Goal: Task Accomplishment & Management: Use online tool/utility

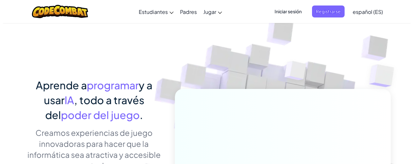
scroll to position [97, 0]
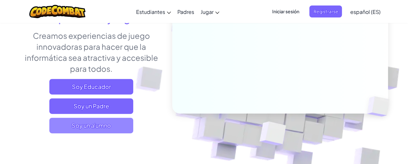
click at [110, 127] on span "Soy un alumno" at bounding box center [91, 124] width 84 height 15
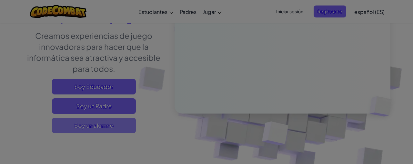
click at [110, 127] on div at bounding box center [206, 82] width 413 height 164
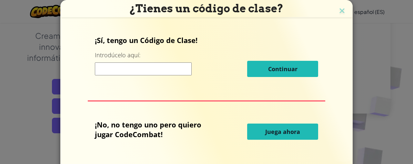
click at [292, 126] on button "Juega ahora" at bounding box center [282, 131] width 71 height 16
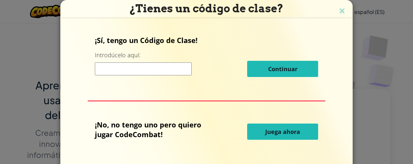
click at [292, 129] on span "Juega ahora" at bounding box center [282, 131] width 35 height 8
click at [280, 133] on span "Juega ahora" at bounding box center [282, 131] width 35 height 8
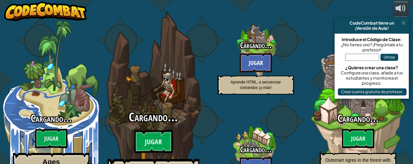
select select "es-ES"
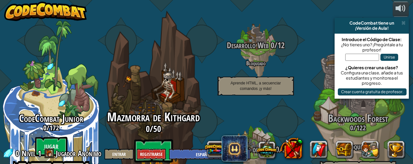
click at [148, 139] on btn "Jugar" at bounding box center [153, 150] width 39 height 23
select select "es-ES"
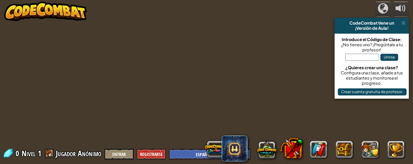
select select "es-ES"
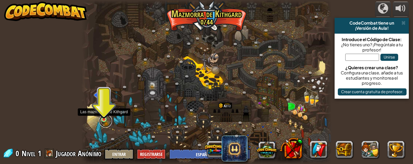
click at [105, 120] on link at bounding box center [105, 120] width 13 height 13
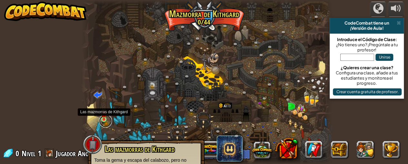
click at [106, 120] on link at bounding box center [105, 120] width 13 height 13
click at [104, 120] on link at bounding box center [105, 120] width 13 height 13
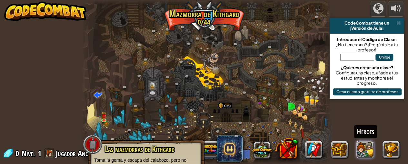
click at [358, 149] on button at bounding box center [365, 148] width 17 height 17
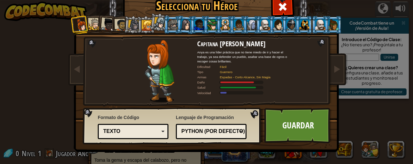
click at [220, 22] on div at bounding box center [225, 24] width 10 height 10
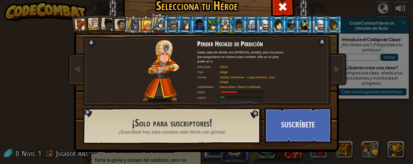
click at [336, 20] on li at bounding box center [333, 25] width 17 height 18
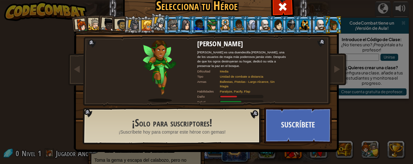
click at [221, 23] on div at bounding box center [225, 24] width 10 height 10
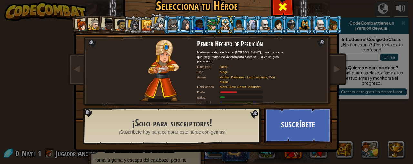
click at [281, 2] on span at bounding box center [283, 7] width 10 height 10
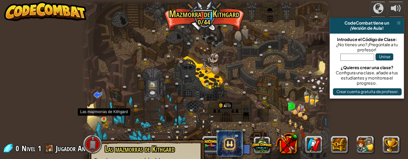
click at [106, 117] on img at bounding box center [103, 113] width 5 height 11
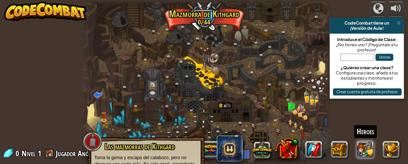
click at [366, 147] on button at bounding box center [365, 148] width 17 height 17
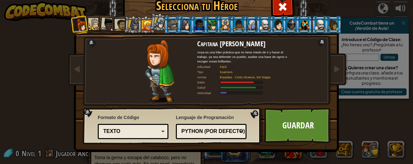
click at [187, 20] on div at bounding box center [185, 24] width 11 height 11
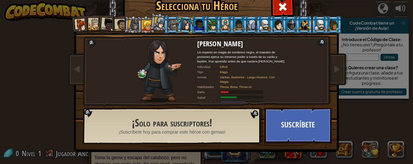
click at [124, 24] on li at bounding box center [133, 24] width 18 height 18
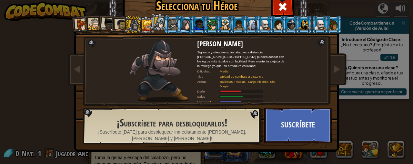
drag, startPoint x: 137, startPoint y: 27, endPoint x: 128, endPoint y: 25, distance: 8.9
click at [129, 25] on li at bounding box center [133, 24] width 18 height 18
click at [99, 21] on li at bounding box center [106, 23] width 19 height 19
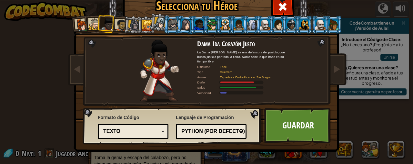
click at [142, 22] on div at bounding box center [147, 25] width 10 height 10
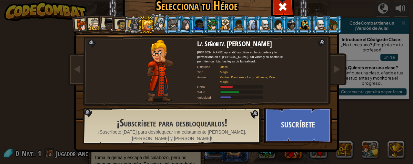
click at [115, 22] on div at bounding box center [121, 25] width 12 height 12
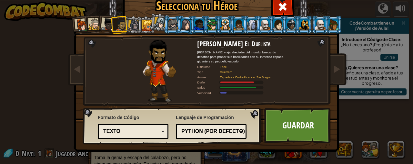
click at [98, 19] on li at bounding box center [106, 23] width 19 height 19
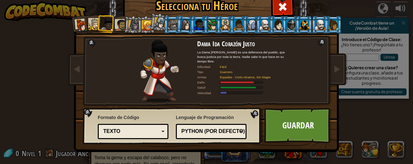
click at [92, 25] on div at bounding box center [95, 24] width 12 height 12
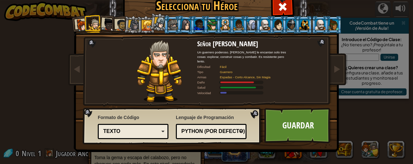
click at [68, 19] on img at bounding box center [207, 62] width 279 height 181
click at [77, 20] on div at bounding box center [81, 25] width 13 height 13
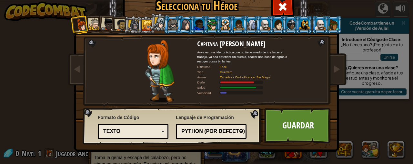
click at [84, 21] on div at bounding box center [81, 25] width 13 height 13
click at [91, 22] on div at bounding box center [95, 24] width 12 height 12
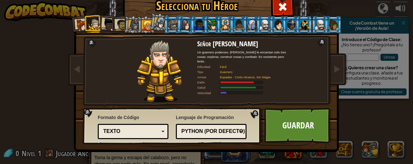
drag, startPoint x: 297, startPoint y: 123, endPoint x: 298, endPoint y: 117, distance: 5.8
click at [298, 123] on link "Guardar" at bounding box center [297, 124] width 67 height 35
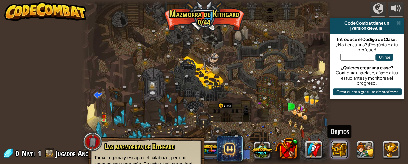
click at [344, 145] on button at bounding box center [339, 148] width 17 height 17
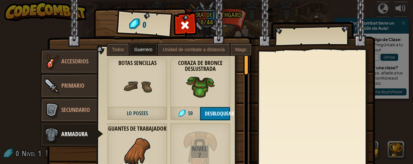
click at [130, 50] on label "Guerrero" at bounding box center [143, 50] width 27 height 12
click at [63, 64] on span "Accesorios" at bounding box center [74, 61] width 27 height 8
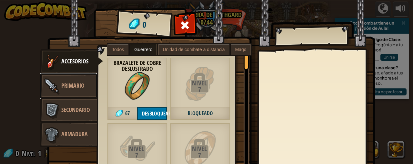
click at [61, 82] on span "Primario" at bounding box center [72, 85] width 23 height 8
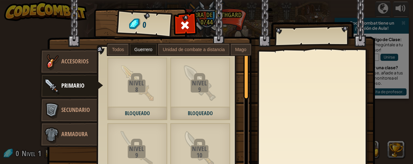
drag, startPoint x: 187, startPoint y: 17, endPoint x: 185, endPoint y: 23, distance: 6.1
click at [185, 23] on div at bounding box center [185, 27] width 20 height 20
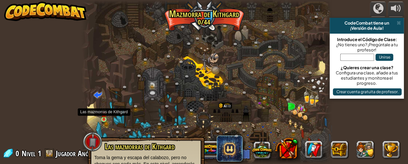
click at [104, 117] on img at bounding box center [103, 113] width 5 height 11
click at [104, 121] on link at bounding box center [105, 120] width 13 height 13
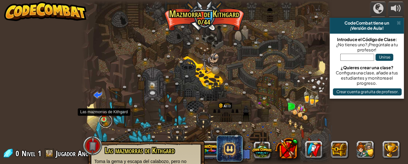
click at [104, 121] on link at bounding box center [105, 120] width 13 height 13
click at [103, 119] on img at bounding box center [103, 113] width 5 height 11
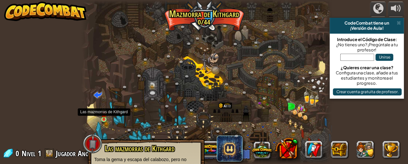
click at [103, 119] on img at bounding box center [103, 113] width 5 height 11
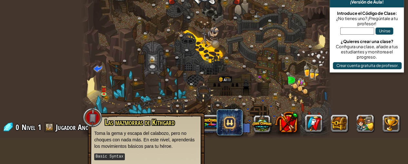
scroll to position [51, 0]
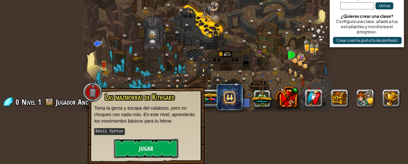
click at [145, 142] on button "Jugar" at bounding box center [146, 147] width 65 height 19
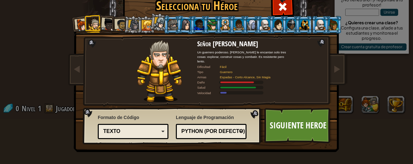
scroll to position [45, 0]
click at [288, 135] on link "Siguiente Heroe" at bounding box center [297, 124] width 67 height 35
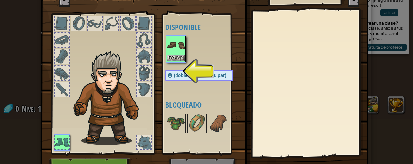
scroll to position [32, 0]
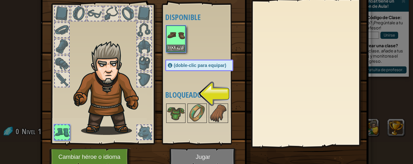
click at [176, 68] on span "(doble-clic para equipar)" at bounding box center [200, 65] width 53 height 5
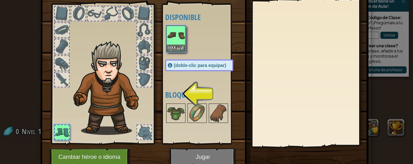
click at [193, 64] on span "(doble-clic para equipar)" at bounding box center [200, 65] width 53 height 5
drag, startPoint x: 173, startPoint y: 109, endPoint x: 177, endPoint y: 114, distance: 6.7
click at [173, 110] on div "Disponible Equipar (doble-clic para equipar) Bloqueado" at bounding box center [205, 73] width 81 height 135
click at [177, 116] on img at bounding box center [176, 113] width 18 height 18
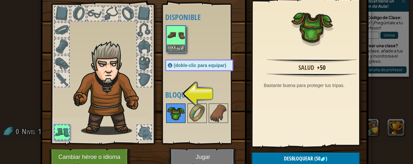
drag, startPoint x: 170, startPoint y: 116, endPoint x: 180, endPoint y: 93, distance: 25.0
click at [170, 115] on img at bounding box center [176, 113] width 18 height 18
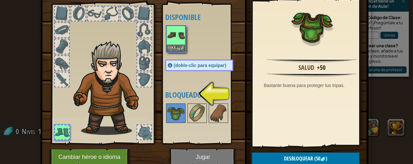
click at [177, 71] on div "(doble-clic para equipar)" at bounding box center [199, 65] width 68 height 12
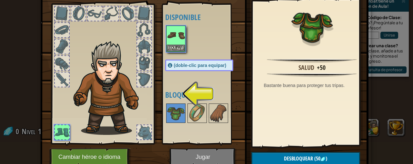
drag, startPoint x: 124, startPoint y: 95, endPoint x: 128, endPoint y: 92, distance: 4.9
click at [126, 94] on img at bounding box center [109, 88] width 79 height 94
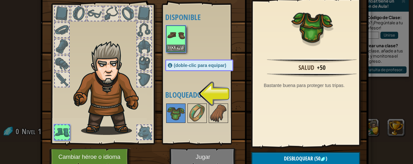
click at [139, 78] on div at bounding box center [144, 79] width 14 height 14
drag, startPoint x: 131, startPoint y: 40, endPoint x: 171, endPoint y: 45, distance: 41.0
click at [133, 38] on img at bounding box center [106, 80] width 101 height 111
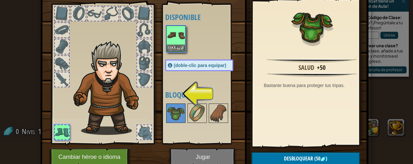
click at [183, 158] on img at bounding box center [204, 55] width 328 height 234
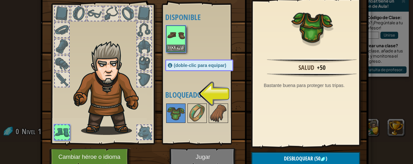
drag, startPoint x: 183, startPoint y: 155, endPoint x: 183, endPoint y: 89, distance: 65.5
click at [185, 145] on img at bounding box center [204, 55] width 328 height 234
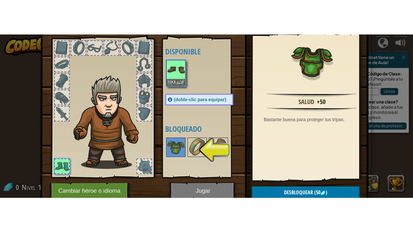
scroll to position [0, 0]
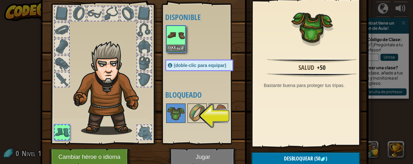
click at [174, 79] on div "Disponible Equipar (doble-clic para equipar) Bloqueado" at bounding box center [205, 73] width 81 height 135
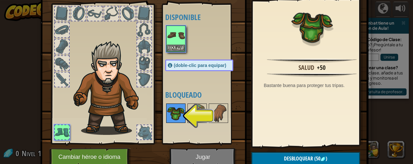
click at [180, 122] on div "Disponible Equipar (doble-clic para equipar) Bloqueado" at bounding box center [205, 73] width 81 height 135
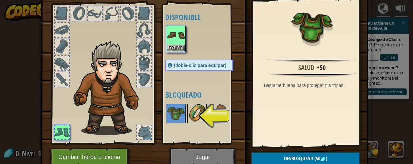
click at [191, 113] on img at bounding box center [197, 113] width 18 height 18
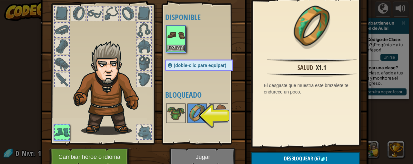
drag, startPoint x: 182, startPoint y: 63, endPoint x: 179, endPoint y: 53, distance: 10.0
click at [182, 63] on span "(doble-clic para equipar)" at bounding box center [200, 65] width 53 height 5
click at [174, 37] on img at bounding box center [176, 35] width 18 height 18
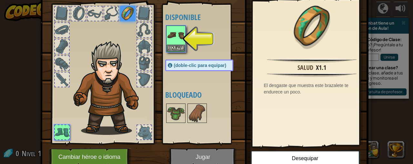
click at [200, 156] on img at bounding box center [204, 55] width 328 height 234
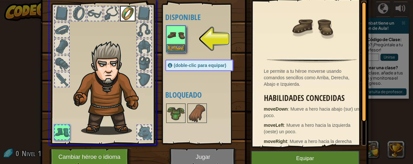
drag, startPoint x: 173, startPoint y: 35, endPoint x: 178, endPoint y: 36, distance: 4.9
click at [160, 37] on div "Inventario 0 Disponible Equipar (doble-clic para equipar) Bloqueado Botas Senci…" at bounding box center [206, 82] width 413 height 164
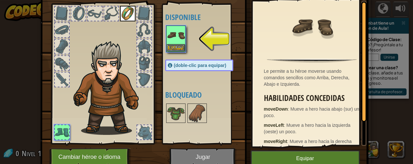
click at [179, 35] on img at bounding box center [176, 35] width 18 height 18
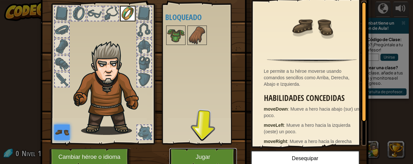
drag, startPoint x: 194, startPoint y: 156, endPoint x: 194, endPoint y: 212, distance: 56.2
click at [194, 156] on button "Jugar" at bounding box center [202, 157] width 67 height 18
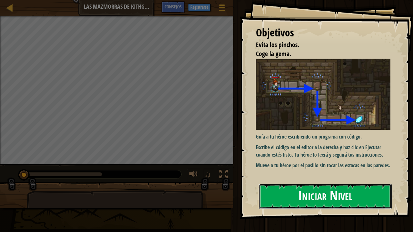
click at [277, 163] on button "Iniciar Nivel" at bounding box center [325, 196] width 133 height 25
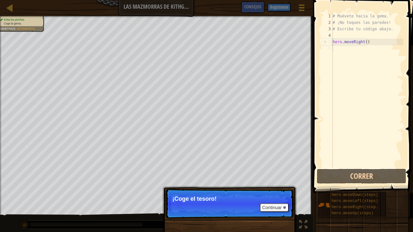
drag, startPoint x: 413, startPoint y: 199, endPoint x: 413, endPoint y: 205, distance: 6.1
click at [408, 163] on div "1 2 3 4 5 6 # Muévete hacia la gema. # ¡No toques las paredes! # Escribe tu cód…" at bounding box center [362, 109] width 102 height 212
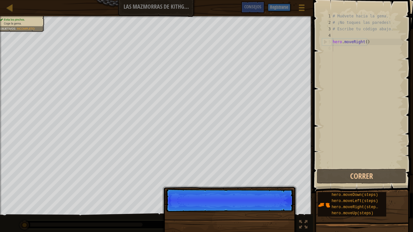
scroll to position [3, 0]
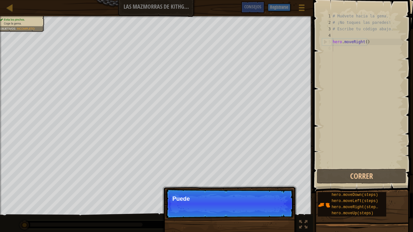
click at [276, 163] on p "Continuar Puede" at bounding box center [230, 204] width 128 height 30
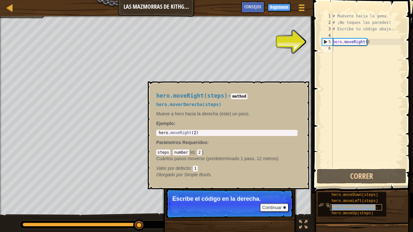
click at [359, 163] on span "hero.moveRight(steps)" at bounding box center [356, 207] width 49 height 5
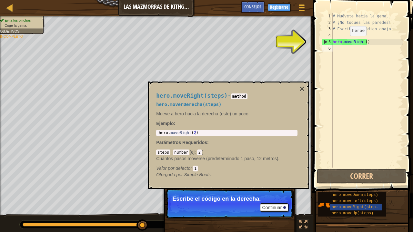
click at [345, 42] on div "# Muévete hacia la gema. # ¡No toques las paredes! # Escribe tu código abajo. h…" at bounding box center [367, 97] width 72 height 168
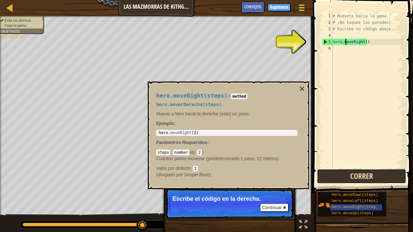
click at [339, 163] on button "Correr" at bounding box center [361, 176] width 89 height 15
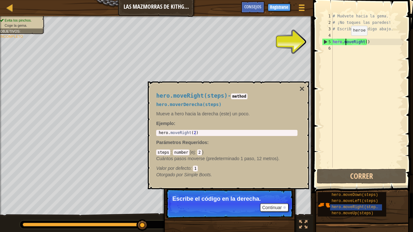
click at [345, 42] on div "# Muévete hacia la gema. # ¡No toques las paredes! # Escribe tu código abajo. h…" at bounding box center [367, 97] width 72 height 168
click at [352, 41] on div "# Muévete hacia la gema. # ¡No toques las paredes! # Escribe tu código abajo. h…" at bounding box center [367, 97] width 72 height 168
click at [357, 41] on div "# Muévete hacia la gema. # ¡No toques las paredes! # Escribe tu código abajo. h…" at bounding box center [367, 97] width 72 height 168
click at [354, 41] on div "# Muévete hacia la gema. # ¡No toques las paredes! # Escribe tu código abajo. h…" at bounding box center [367, 97] width 72 height 168
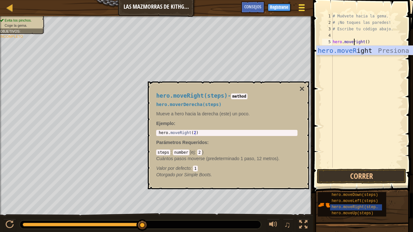
scroll to position [3, 2]
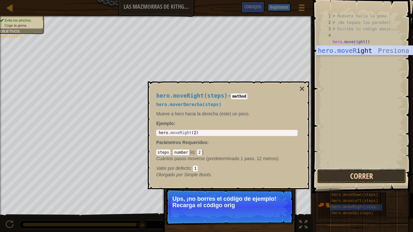
click at [346, 163] on button "Correr" at bounding box center [361, 176] width 89 height 15
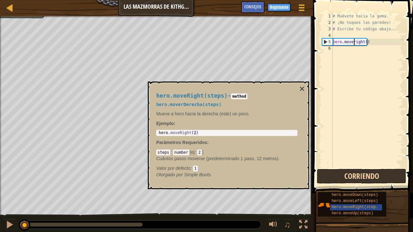
scroll to position [3, 2]
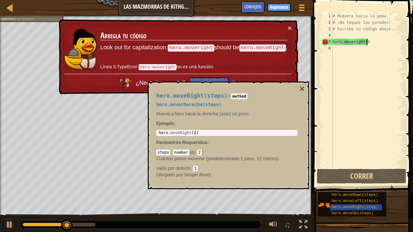
click at [373, 39] on div "# Muévete hacia la gema. # ¡No toques las paredes! # Escribe tu código abajo. h…" at bounding box center [367, 97] width 72 height 168
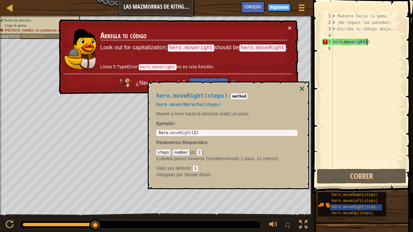
click at [368, 41] on div "# Muévete hacia la gema. # ¡No toques las paredes! # Escribe tu código abajo. h…" at bounding box center [367, 97] width 72 height 168
click at [364, 43] on div "# Muévete hacia la gema. # ¡No toques las paredes! # Escribe tu código abajo. h…" at bounding box center [367, 97] width 72 height 168
click at [355, 163] on span "hero.moveRight(steps)" at bounding box center [356, 207] width 49 height 5
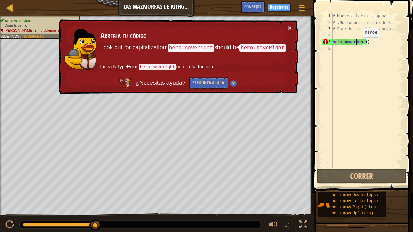
click at [357, 44] on div "# Muévete hacia la gema. # ¡No toques las paredes! # Escribe tu código abajo. h…" at bounding box center [367, 97] width 72 height 168
click at [355, 44] on div "# Muévete hacia la gema. # ¡No toques las paredes! # Escribe tu código abajo. h…" at bounding box center [367, 97] width 72 height 168
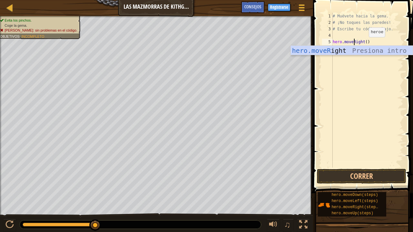
click at [364, 42] on div "# Muévete hacia la gema. # ¡No toques las paredes! # Escribe tu código abajo. h…" at bounding box center [367, 97] width 72 height 168
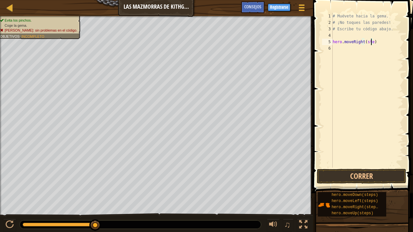
scroll to position [3, 3]
drag, startPoint x: 379, startPoint y: 175, endPoint x: 369, endPoint y: 174, distance: 11.1
click at [379, 163] on button "Correr" at bounding box center [361, 176] width 89 height 15
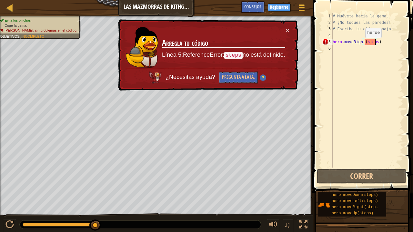
click at [362, 43] on div "# Muévete hacia la gema. # ¡No toques las paredes! # Escribe tu código abajo. h…" at bounding box center [367, 97] width 72 height 168
click at [367, 41] on div "# Muévete hacia la gema. # ¡No toques las paredes! # Escribe tu código abajo. h…" at bounding box center [367, 97] width 72 height 168
drag, startPoint x: 373, startPoint y: 41, endPoint x: 384, endPoint y: 41, distance: 11.0
click at [376, 42] on div "# Muévete hacia la gema. # ¡No toques las paredes! # Escribe tu código abajo. h…" at bounding box center [367, 97] width 72 height 168
drag, startPoint x: 380, startPoint y: 11, endPoint x: 379, endPoint y: 14, distance: 3.3
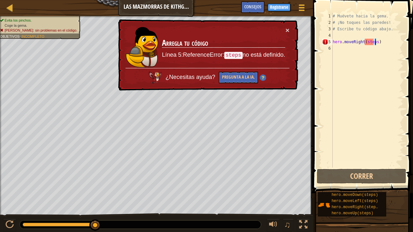
click at [380, 11] on div "hero.moveRight(steps) 1 2 3 4 5 6 # Muévete hacia la gema. # ¡No toques las par…" at bounding box center [362, 109] width 102 height 212
click at [238, 77] on button "Pregunta a la IA." at bounding box center [238, 78] width 39 height 12
click at [238, 76] on button "Pregunta a la IA." at bounding box center [238, 78] width 39 height 12
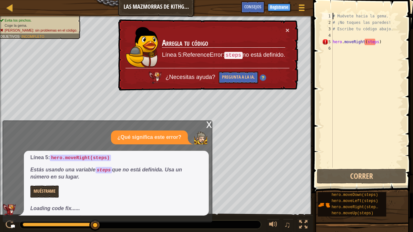
click at [371, 42] on div "# Muévete hacia la gema. # ¡No toques las paredes! # Escribe tu código abajo. h…" at bounding box center [367, 97] width 72 height 168
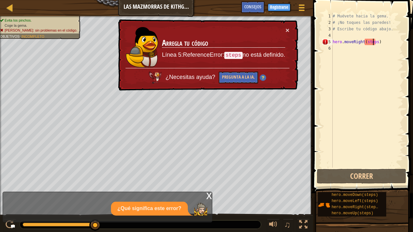
click at [373, 43] on div "# Muévete hacia la gema. # ¡No toques las paredes! # Escribe tu código abajo. h…" at bounding box center [367, 97] width 72 height 168
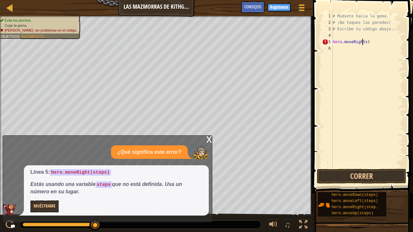
scroll to position [3, 3]
click at [367, 42] on div "# Muévete hacia la gema. # ¡No toques las paredes! # Escribe tu código abajo. h…" at bounding box center [367, 97] width 72 height 168
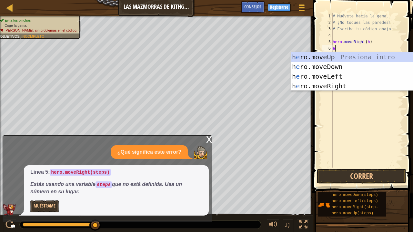
scroll to position [3, 0]
click at [349, 0] on body "Mapa Las mazmorras de Kithgard Menú del Juego Hecho Registrarse Consejos 1 2 3 …" at bounding box center [206, 0] width 413 height 0
type textarea "e"
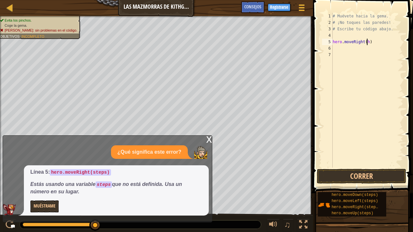
click at [366, 40] on div "# Muévete hacia la gema. # ¡No toques las paredes! # Escribe tu código abajo. h…" at bounding box center [367, 97] width 72 height 168
type textarea "hero.moveRight()"
drag, startPoint x: 337, startPoint y: 178, endPoint x: 337, endPoint y: 167, distance: 11.3
click at [337, 163] on button "Correr" at bounding box center [361, 176] width 89 height 15
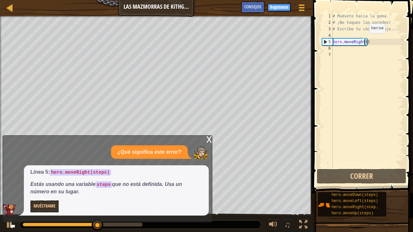
click at [364, 39] on div "# Muévete hacia la gema. # ¡No toques las paredes! # Escribe tu código abajo. h…" at bounding box center [367, 97] width 72 height 168
click at [362, 41] on div "# Muévete hacia la gema. # ¡No toques las paredes! # Escribe tu código abajo. h…" at bounding box center [367, 97] width 72 height 168
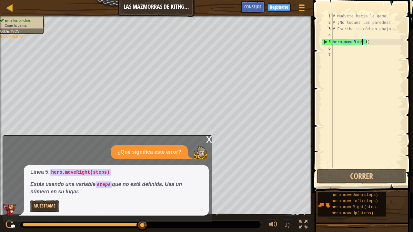
click at [330, 48] on div "6" at bounding box center [327, 48] width 11 height 6
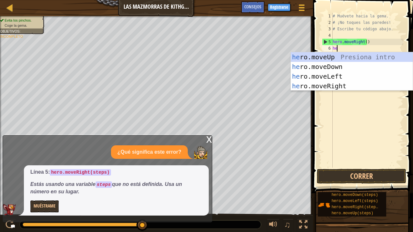
type textarea "her"
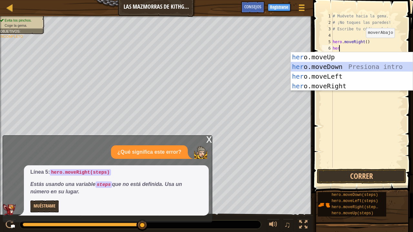
click at [354, 65] on div "her o.moveUp Presiona intro her o.moveDown Presiona intro her o.moveLeft Presio…" at bounding box center [352, 81] width 122 height 58
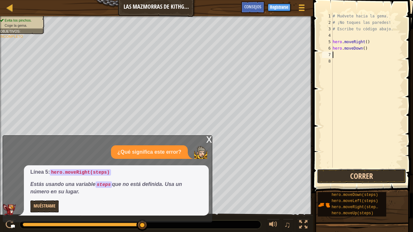
click at [352, 163] on button "Correr" at bounding box center [361, 176] width 89 height 15
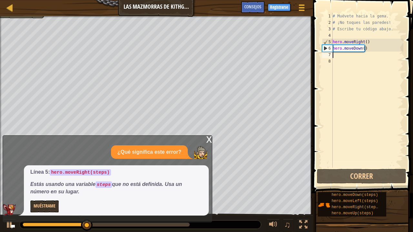
click at [208, 140] on div "x" at bounding box center [209, 139] width 6 height 6
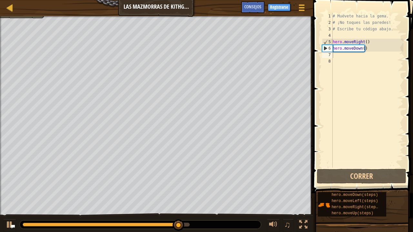
click at [336, 56] on div "# Muévete hacia la gema. # ¡No toques las paredes! # Escribe tu código abajo. h…" at bounding box center [367, 97] width 72 height 168
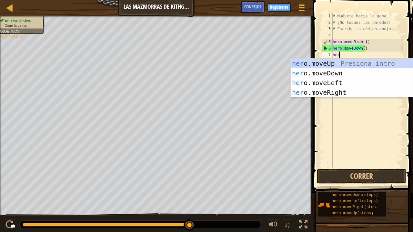
type textarea "hero"
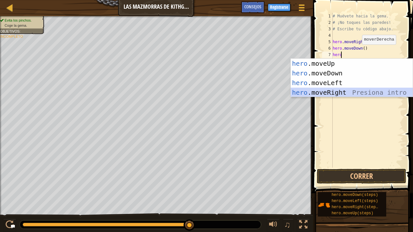
drag, startPoint x: 330, startPoint y: 92, endPoint x: 344, endPoint y: 90, distance: 14.1
click at [334, 92] on div "hero .moveUp Presiona intro hero .moveDown Presiona intro hero .moveLeft Presio…" at bounding box center [352, 88] width 122 height 58
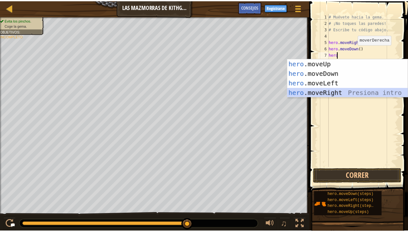
scroll to position [3, 0]
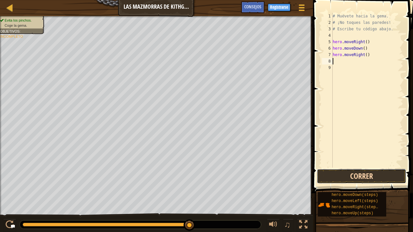
click at [349, 163] on button "Correr" at bounding box center [361, 176] width 89 height 15
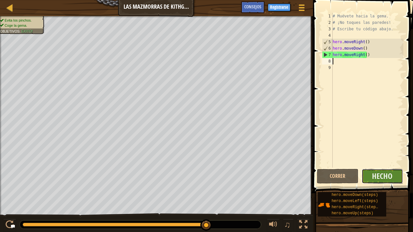
click at [387, 163] on button "Hecho" at bounding box center [383, 176] width 42 height 15
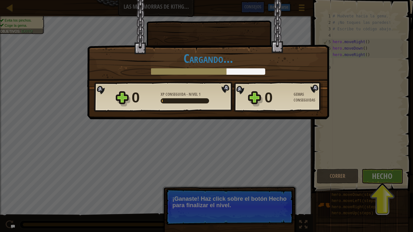
drag, startPoint x: 238, startPoint y: 186, endPoint x: 244, endPoint y: 184, distance: 5.8
click at [241, 163] on div "Victoria × Bien hecho, tienes la fuerza para escapar de [GEOGRAPHIC_DATA]. Punt…" at bounding box center [206, 116] width 413 height 232
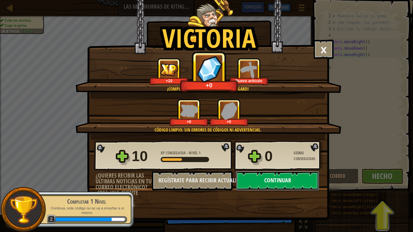
click at [267, 163] on button "Continuar" at bounding box center [277, 180] width 83 height 19
select select "es-ES"
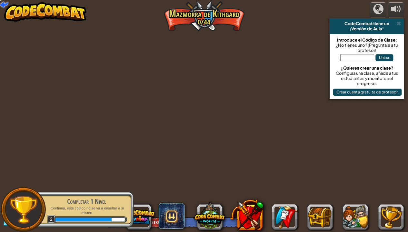
select select "es-ES"
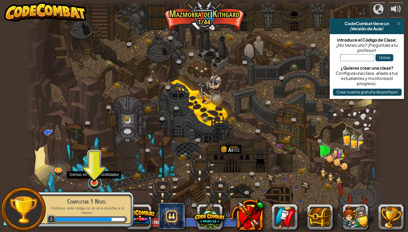
click at [97, 163] on link at bounding box center [94, 183] width 13 height 13
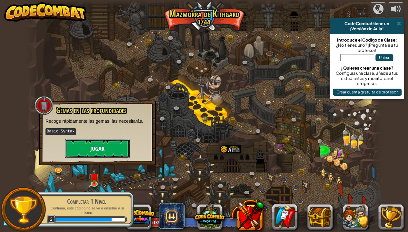
click at [107, 149] on button "Jugar" at bounding box center [97, 148] width 65 height 19
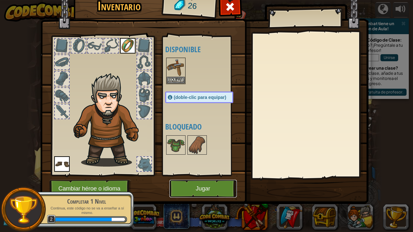
click at [206, 163] on button "Jugar" at bounding box center [202, 189] width 67 height 18
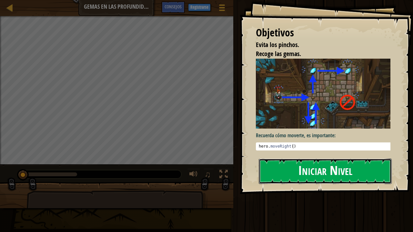
click at [349, 160] on button "Iniciar Nivel" at bounding box center [325, 171] width 133 height 25
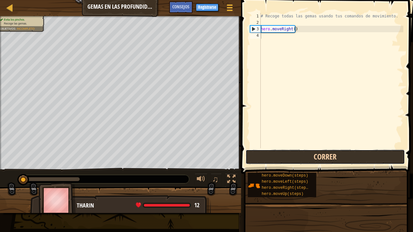
click at [331, 157] on button "Correr" at bounding box center [325, 157] width 159 height 15
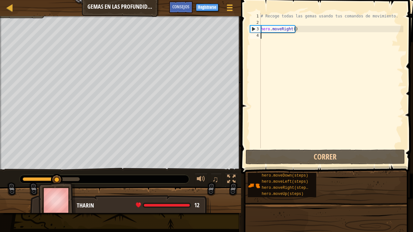
click at [264, 37] on div "# Recoge todas las gemas usando tus comandos de movimiento. hero . moveRight ( )" at bounding box center [331, 87] width 144 height 148
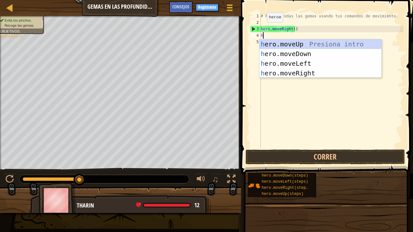
scroll to position [3, 0]
type textarea "hero"
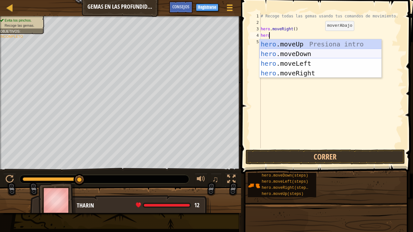
click at [316, 54] on div "hero .moveUp Presiona intro hero .moveDown Presiona intro hero .moveLeft Presio…" at bounding box center [320, 68] width 122 height 58
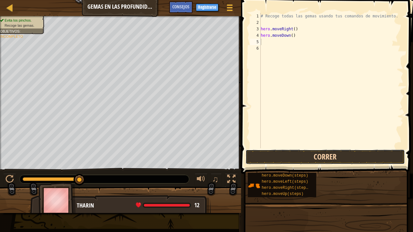
click at [296, 155] on button "Correr" at bounding box center [325, 157] width 159 height 15
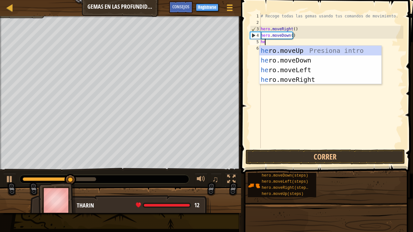
type textarea "her"
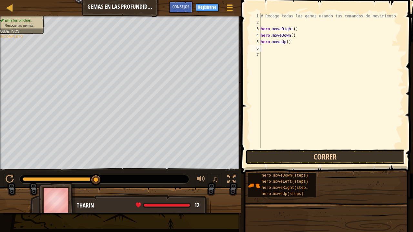
click at [314, 156] on button "Correr" at bounding box center [325, 157] width 159 height 15
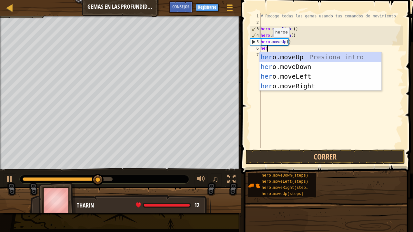
type textarea "hero"
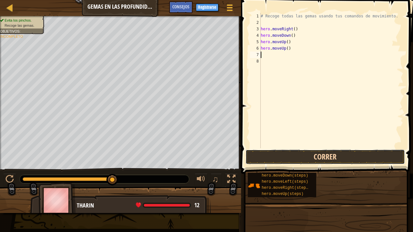
click at [293, 157] on button "Correr" at bounding box center [325, 157] width 159 height 15
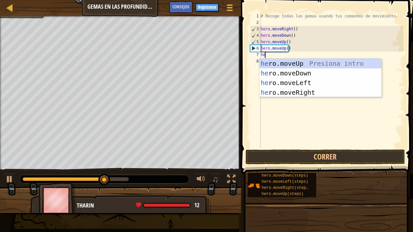
type textarea "her"
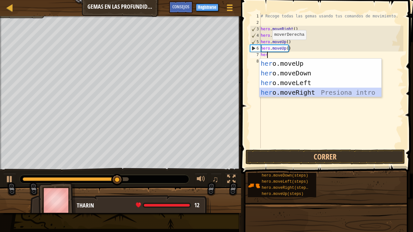
click at [304, 91] on div "her o.moveUp Presiona intro her o.moveDown Presiona intro her o.moveLeft Presio…" at bounding box center [320, 88] width 122 height 58
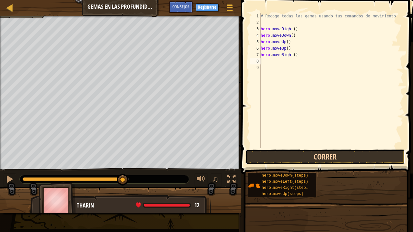
drag, startPoint x: 298, startPoint y: 157, endPoint x: 295, endPoint y: 156, distance: 3.5
click at [298, 156] on button "Correr" at bounding box center [325, 157] width 159 height 15
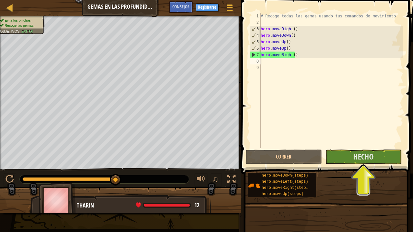
click at [362, 146] on div "# Recoge todas las gemas usando tus comandos de movimiento. hero . moveRight ( …" at bounding box center [331, 87] width 144 height 148
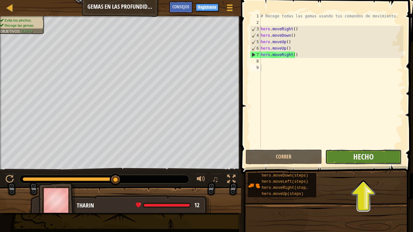
click at [363, 155] on span "Hecho" at bounding box center [363, 157] width 20 height 10
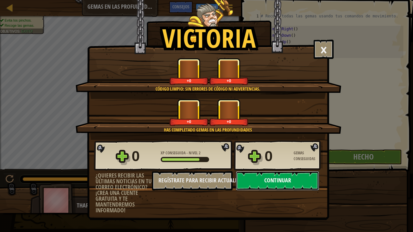
click at [284, 163] on button "Continuar" at bounding box center [277, 180] width 83 height 19
select select "es-ES"
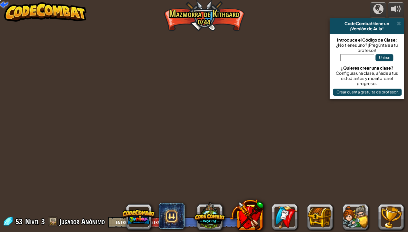
select select "es-ES"
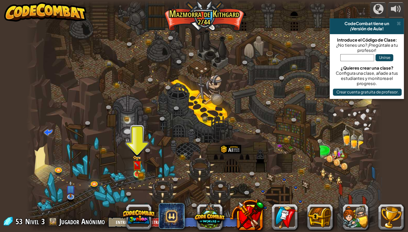
click at [138, 163] on img at bounding box center [137, 165] width 9 height 19
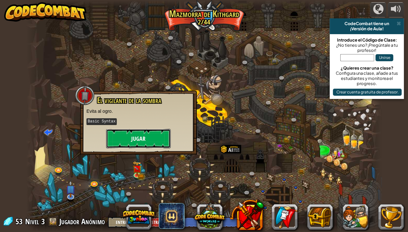
click at [144, 135] on button "Jugar" at bounding box center [138, 138] width 65 height 19
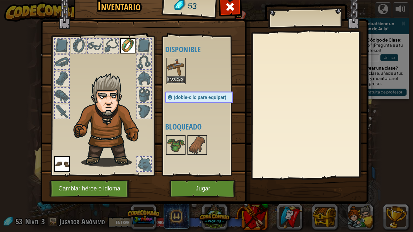
drag, startPoint x: 177, startPoint y: 76, endPoint x: 184, endPoint y: 96, distance: 21.2
click at [179, 77] on div "Equipar" at bounding box center [175, 71] width 19 height 26
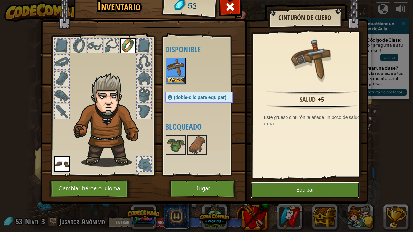
drag, startPoint x: 269, startPoint y: 190, endPoint x: 240, endPoint y: 201, distance: 30.7
click at [267, 163] on button "Equipar" at bounding box center [305, 190] width 109 height 16
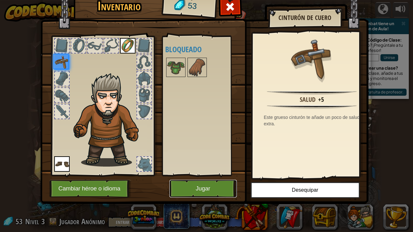
click at [213, 163] on button "Jugar" at bounding box center [202, 189] width 67 height 18
click at [197, 163] on button "Jugar" at bounding box center [202, 189] width 67 height 18
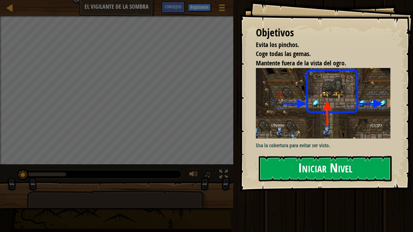
click at [317, 126] on div "Objetivos Evita los pinchos. Coge todas las gemas. Mantente fuera de la vista d…" at bounding box center [326, 96] width 173 height 192
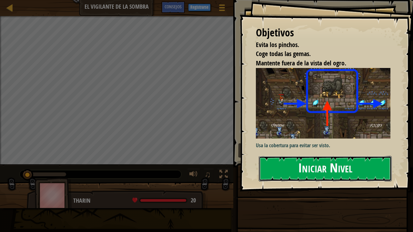
click at [274, 163] on button "Iniciar Nivel" at bounding box center [325, 168] width 133 height 25
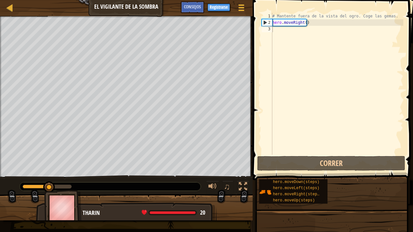
click at [279, 27] on div "# Mantente fuera de la vista del ogro. Coge las gemas. hero . moveRight ( )" at bounding box center [337, 90] width 132 height 155
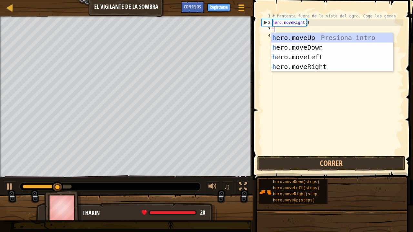
scroll to position [3, 0]
type textarea "her"
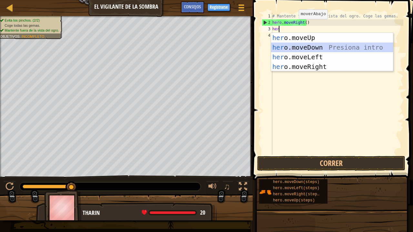
click at [311, 45] on div "her o.moveUp Presiona intro her o.moveDown Presiona intro her o.moveLeft Presio…" at bounding box center [332, 62] width 122 height 58
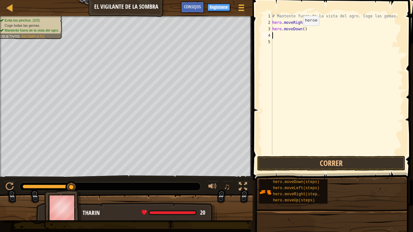
click at [298, 32] on div "# Mantente fuera de la vista del ogro. Coge las gemas. hero . moveRight ( ) her…" at bounding box center [337, 90] width 132 height 155
click at [299, 31] on div "# Mantente fuera de la vista del ogro. Coge las gemas. hero . moveRight ( ) her…" at bounding box center [337, 90] width 132 height 155
click at [299, 28] on div "# Mantente fuera de la vista del ogro. Coge las gemas. hero . moveRight ( ) her…" at bounding box center [337, 90] width 132 height 155
click at [279, 25] on div "# Mantente fuera de la vista del ogro. Coge las gemas. hero . moveRight ( ) n (…" at bounding box center [337, 90] width 132 height 155
click at [279, 29] on div "# Mantente fuera de la vista del ogro. Coge las gemas. hero . moveRight ( ) n (…" at bounding box center [337, 90] width 132 height 155
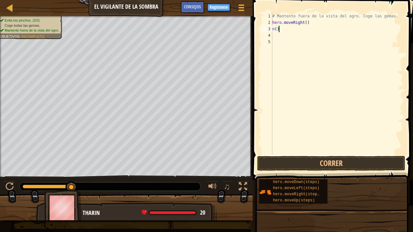
type textarea "n"
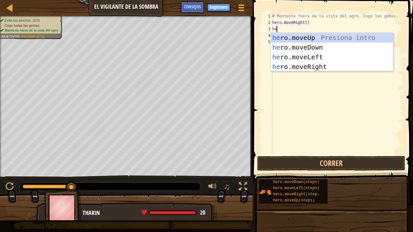
type textarea "her"
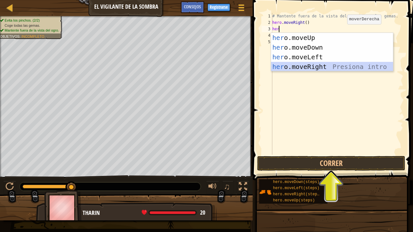
click at [327, 69] on div "her o.moveUp Presiona intro her o.moveDown Presiona intro her o.moveLeft Presio…" at bounding box center [332, 62] width 122 height 58
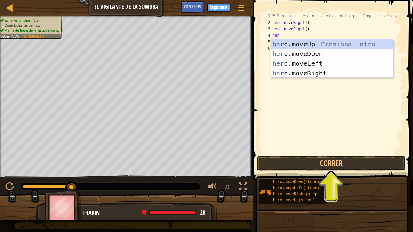
type textarea "hero"
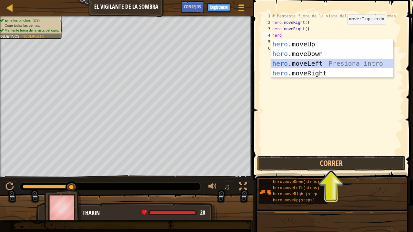
click at [334, 64] on div "hero .moveUp Presiona intro hero .moveDown Presiona intro hero .moveLeft Presio…" at bounding box center [332, 68] width 122 height 58
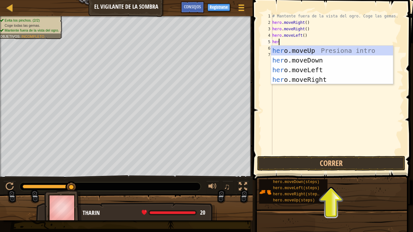
type textarea "hero"
click at [303, 57] on div "hero .moveUp Presiona intro hero .moveDown Presiona intro hero .moveLeft Presio…" at bounding box center [332, 75] width 122 height 58
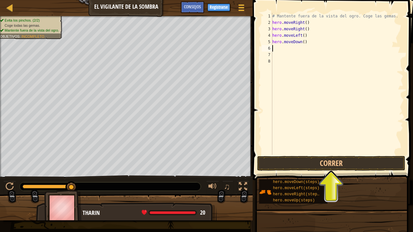
scroll to position [3, 0]
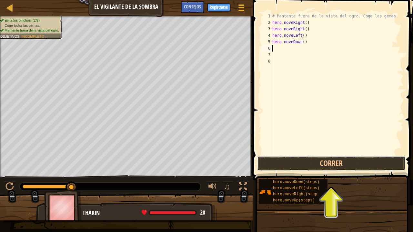
drag, startPoint x: 293, startPoint y: 159, endPoint x: 290, endPoint y: 154, distance: 5.9
click at [292, 157] on button "Correr" at bounding box center [331, 163] width 148 height 15
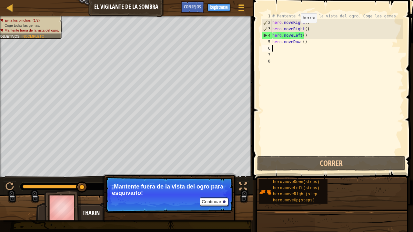
click at [295, 29] on div "# Mantente fuera de la vista del ogro. Coge las gemas. hero . moveRight ( ) her…" at bounding box center [337, 90] width 132 height 155
click at [301, 30] on div "# Mantente fuera de la vista del ogro. Coge las gemas. hero . moveRight ( ) her…" at bounding box center [337, 90] width 132 height 155
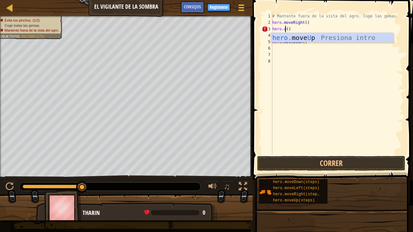
type textarea "hero.up()"
click at [274, 61] on div "# Mantente fuera de la vista del ogro. Coge las gemas. hero . moveRight ( ) her…" at bounding box center [337, 90] width 132 height 155
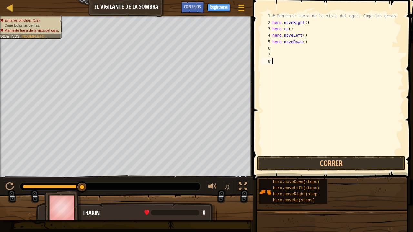
scroll to position [3, 0]
click at [300, 34] on div "# Mantente fuera de la vista del ogro. Coge las gemas. hero . moveRight ( ) her…" at bounding box center [337, 90] width 132 height 155
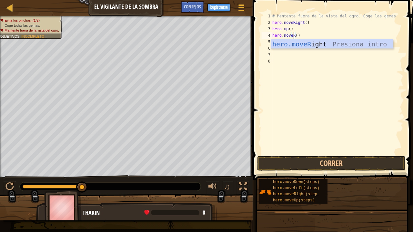
scroll to position [3, 2]
click at [305, 42] on div "hero.moveR ight Presiona intro" at bounding box center [332, 53] width 122 height 29
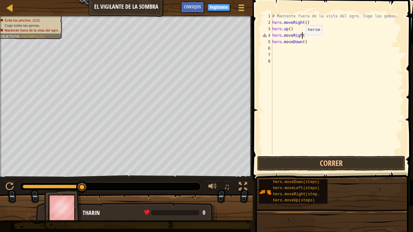
click at [300, 41] on div "# Mantente fuera de la vista del ogro. Coge las gemas. hero . moveRight ( ) her…" at bounding box center [337, 90] width 132 height 155
type textarea "hero.moveDown()"
click at [304, 41] on div "# Mantente fuera de la vista del ogro. Coge las gemas. hero . moveRight ( ) her…" at bounding box center [337, 90] width 132 height 155
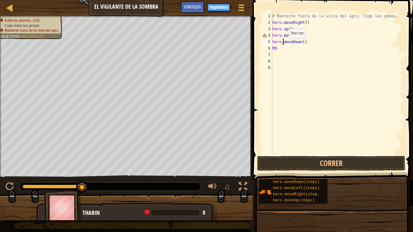
click at [284, 45] on div "# Mantente fuera de la vista del ogro. Coge las gemas. hero . moveRight ( ) her…" at bounding box center [337, 90] width 132 height 155
click at [281, 49] on div "# Mantente fuera de la vista del ogro. Coge las gemas. hero . moveRight ( ) her…" at bounding box center [337, 90] width 132 height 155
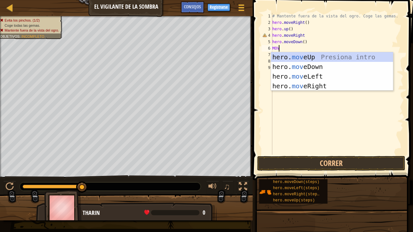
type textarea "MOV"
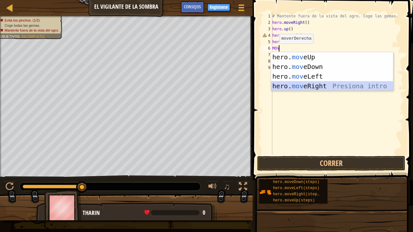
click at [293, 83] on div "hero. mov eUp Presiona intro hero. mov eDown Presiona intro hero. mov eLeft Pre…" at bounding box center [332, 81] width 122 height 58
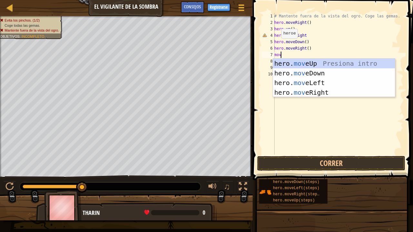
type textarea "move"
click at [347, 73] on div "hero. move Up Presiona intro hero. move Down Presiona intro hero. move Left Pre…" at bounding box center [334, 88] width 122 height 58
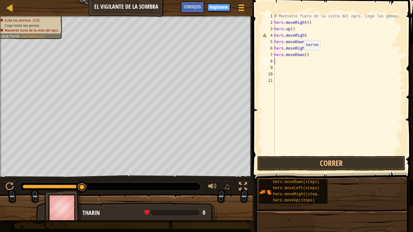
click at [300, 56] on div "# Mantente fuera de la vista del ogro. Coge las gemas. hero . moveRight ( ) her…" at bounding box center [338, 90] width 130 height 155
click at [300, 54] on div "# Mantente fuera de la vista del ogro. Coge las gemas. hero . moveRight ( ) her…" at bounding box center [338, 90] width 130 height 155
click at [302, 54] on div "# Mantente fuera de la vista del ogro. Coge las gemas. hero . moveRight ( ) her…" at bounding box center [338, 90] width 130 height 155
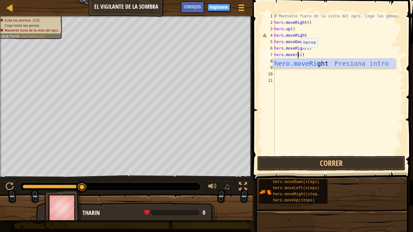
scroll to position [3, 2]
click at [298, 62] on div "hero.moveRi ght Presiona intro" at bounding box center [334, 73] width 122 height 29
type textarea "hero.moveRight"
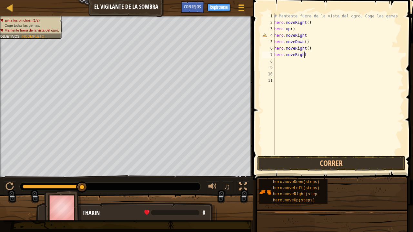
click at [305, 56] on div "# Mantente fuera de la vista del ogro. Coge las gemas. hero . moveRight ( ) her…" at bounding box center [338, 90] width 130 height 155
click at [308, 54] on div "# Mantente fuera de la vista del ogro. Coge las gemas. hero . moveRight ( ) her…" at bounding box center [338, 90] width 130 height 155
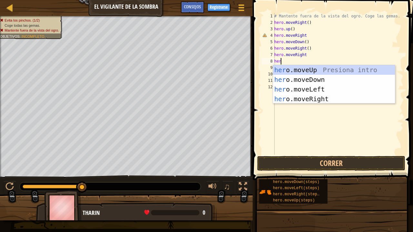
type textarea "hero"
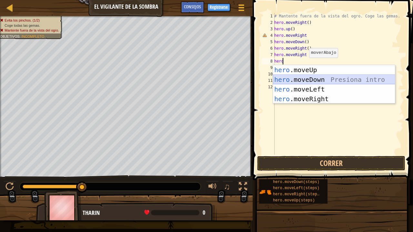
click at [327, 77] on div "hero .moveUp Presiona intro hero .moveDown Presiona intro hero .moveLeft Presio…" at bounding box center [334, 94] width 122 height 58
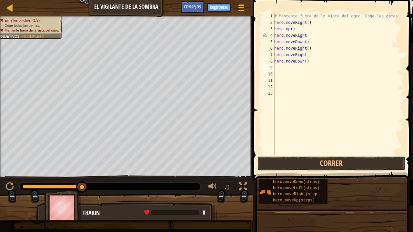
click at [301, 156] on button "Correr" at bounding box center [331, 163] width 148 height 15
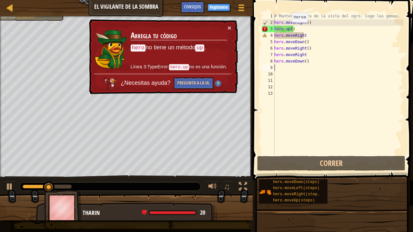
click at [288, 29] on div "# Mantente fuera de la vista del ogro. Coge las gemas. hero . moveRight ( ) her…" at bounding box center [338, 90] width 130 height 155
click at [289, 29] on div "# Mantente fuera de la vista del ogro. Coge las gemas. hero . moveRight ( ) her…" at bounding box center [338, 90] width 130 height 155
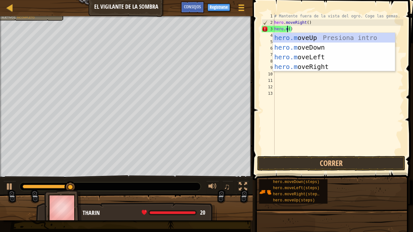
scroll to position [3, 1]
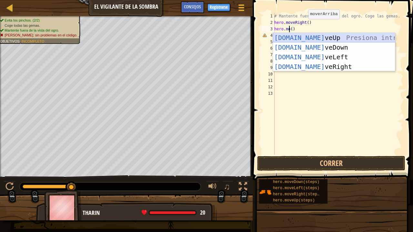
click at [282, 41] on div "[DOMAIN_NAME] veUp Presiona intro [DOMAIN_NAME] veDown Presiona intro [DOMAIN_N…" at bounding box center [334, 62] width 122 height 58
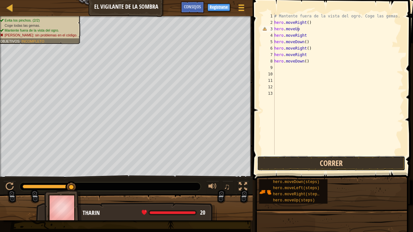
click at [283, 162] on button "Correr" at bounding box center [331, 163] width 148 height 15
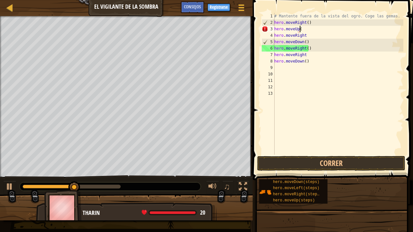
scroll to position [3, 2]
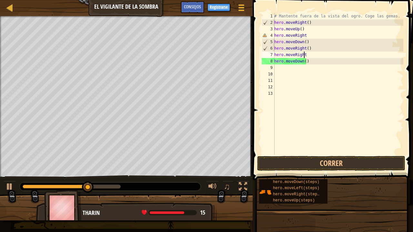
click at [304, 55] on div "# Mantente fuera de la vista del ogro. Coge las gemas. hero . moveRight ( ) her…" at bounding box center [338, 90] width 130 height 155
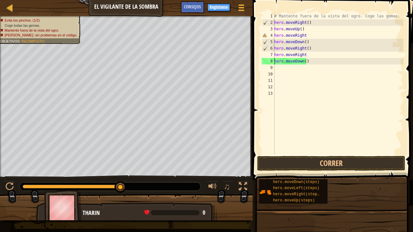
click at [310, 56] on div "# Mantente fuera de la vista del ogro. Coge las gemas. hero . moveRight ( ) her…" at bounding box center [338, 90] width 130 height 155
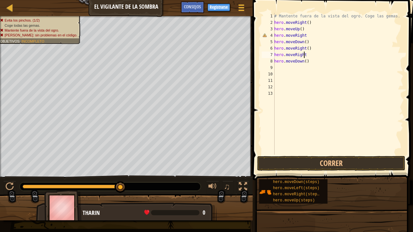
click at [304, 56] on div "# Mantente fuera de la vista del ogro. Coge las gemas. hero . moveRight ( ) her…" at bounding box center [338, 90] width 130 height 155
click at [294, 57] on div "# Mantente fuera de la vista del ogro. Coge las gemas. hero . moveRight ( ) her…" at bounding box center [338, 90] width 130 height 155
click at [303, 57] on div "# Mantente fuera de la vista del ogro. Coge las gemas. hero . moveRight ( ) her…" at bounding box center [338, 90] width 130 height 155
click at [281, 162] on button "Correr" at bounding box center [331, 163] width 148 height 15
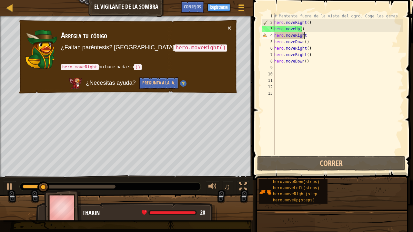
click at [306, 35] on div "# Mantente fuera de la vista del ogro. Coge las gemas. hero . moveRight ( ) her…" at bounding box center [338, 90] width 130 height 155
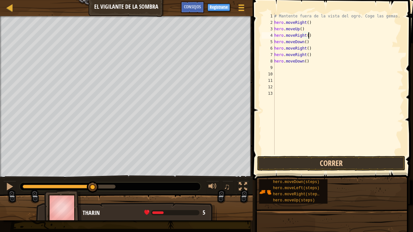
type textarea "hero.moveRight()"
click at [288, 163] on button "Correr" at bounding box center [331, 163] width 148 height 15
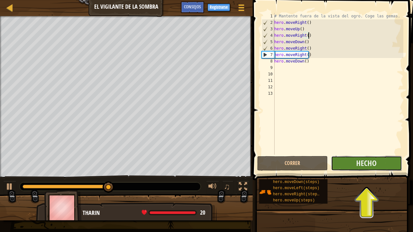
click at [364, 163] on button "Hecho" at bounding box center [366, 163] width 71 height 15
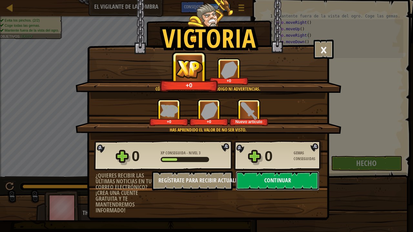
click at [286, 163] on button "Continuar" at bounding box center [277, 180] width 83 height 19
select select "es-ES"
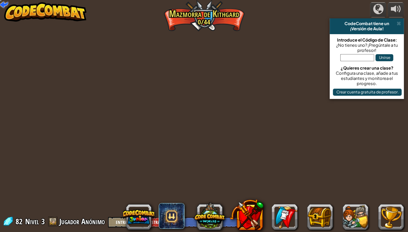
select select "es-ES"
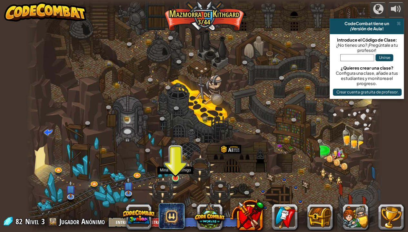
click at [172, 163] on img at bounding box center [175, 169] width 9 height 20
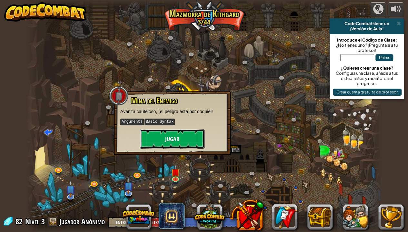
click at [185, 136] on button "Jugar" at bounding box center [172, 138] width 65 height 19
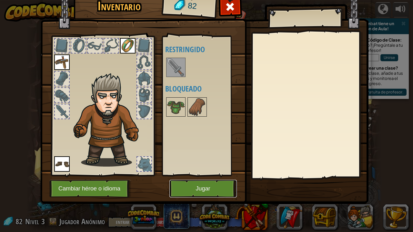
click at [205, 163] on button "Jugar" at bounding box center [202, 189] width 67 height 18
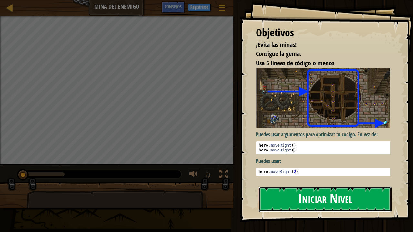
click at [316, 163] on button "Iniciar Nivel" at bounding box center [325, 199] width 133 height 25
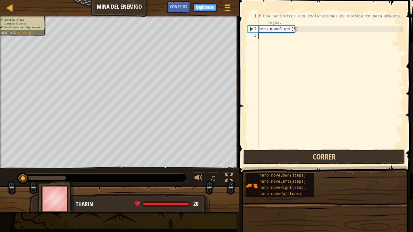
click at [277, 150] on div "1 2 3 # Usa parámetros con declaraciones de movimiento para moverte más lejos. …" at bounding box center [325, 99] width 176 height 193
click at [272, 153] on button "Correr" at bounding box center [324, 157] width 162 height 15
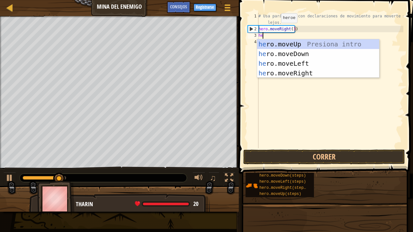
type textarea "her"
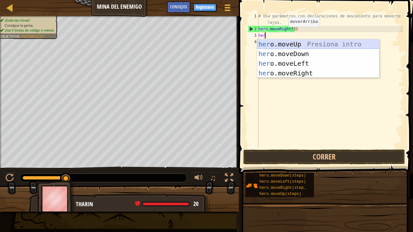
click at [304, 42] on div "her o.moveUp Presiona intro her o.moveDown Presiona intro her o.moveLeft Presio…" at bounding box center [318, 68] width 122 height 58
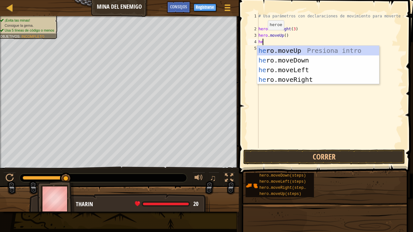
type textarea "her"
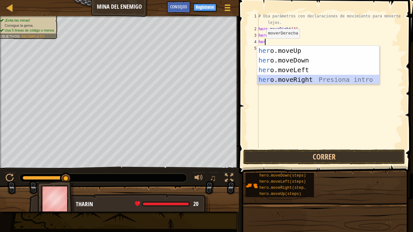
click at [308, 81] on div "her o.moveUp Presiona intro her o.moveDown Presiona intro her o.moveLeft Presio…" at bounding box center [318, 75] width 122 height 58
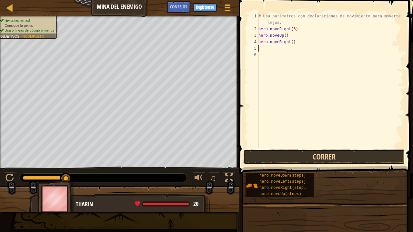
click at [294, 160] on button "Correr" at bounding box center [324, 157] width 162 height 15
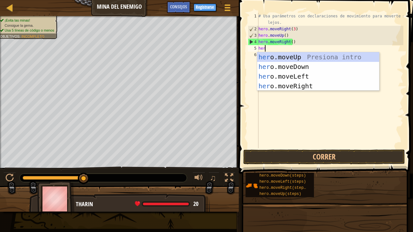
type textarea "hero"
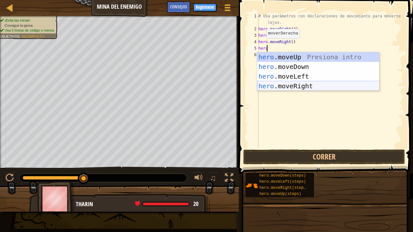
click at [330, 83] on div "hero .moveUp Presiona intro hero .moveDown Presiona intro hero .moveLeft Presio…" at bounding box center [318, 81] width 122 height 58
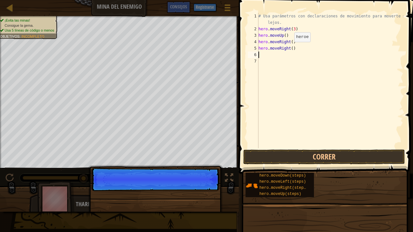
click at [288, 48] on div "# Usa parámetros con declaraciones de movimiento para moverte más lejos. hero .…" at bounding box center [330, 90] width 146 height 155
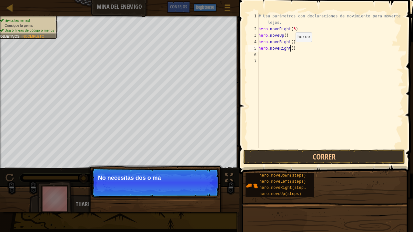
click at [290, 48] on div "# Usa parámetros con declaraciones de movimiento para moverte más lejos. hero .…" at bounding box center [330, 90] width 146 height 155
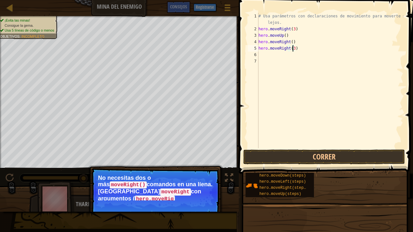
scroll to position [3, 3]
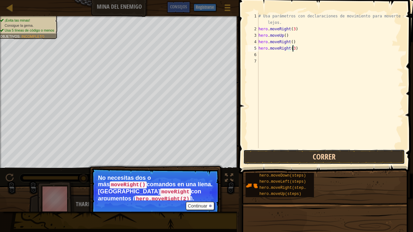
click at [290, 154] on button "Correr" at bounding box center [324, 157] width 162 height 15
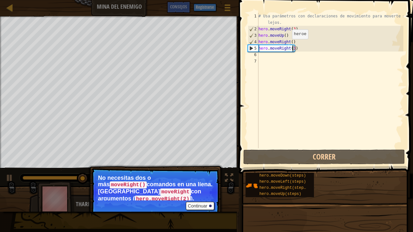
click at [287, 45] on div "# Usa parámetros con declaraciones de movimiento para moverte más lejos. hero .…" at bounding box center [330, 90] width 146 height 155
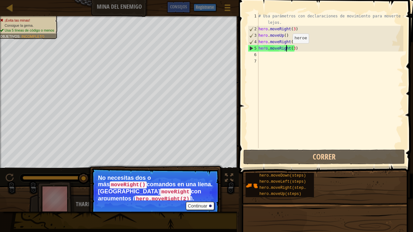
click at [287, 50] on div "# Usa parámetros con declaraciones de movimiento para moverte más lejos. hero .…" at bounding box center [330, 90] width 146 height 155
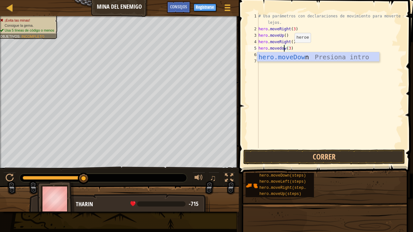
scroll to position [3, 2]
click at [300, 56] on div "hero.moveDown Presiona intro" at bounding box center [318, 66] width 122 height 29
type textarea "hero.moveDown(3)"
click at [307, 159] on button "Correr" at bounding box center [324, 157] width 162 height 15
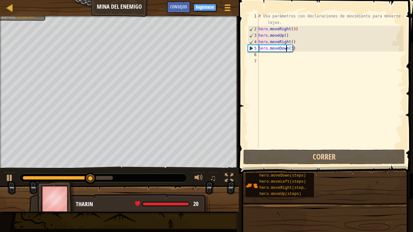
click at [296, 48] on div "# Usa parámetros con declaraciones de movimiento para moverte más lejos. hero .…" at bounding box center [330, 90] width 146 height 155
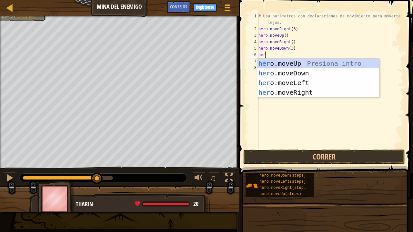
scroll to position [3, 0]
type textarea "hero."
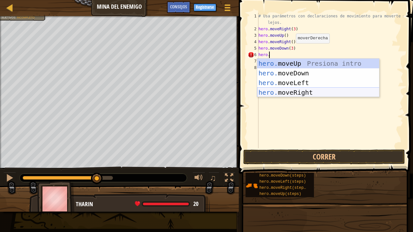
click at [291, 92] on div "hero. moveUp Presiona intro hero. moveDown Presiona intro hero. moveLeft Presio…" at bounding box center [318, 88] width 122 height 58
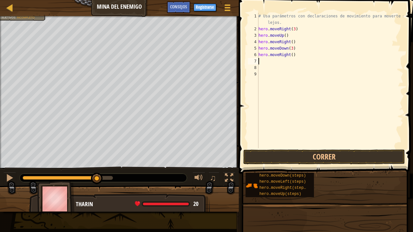
scroll to position [3, 0]
click at [289, 55] on div "# Usa parámetros con declaraciones de movimiento para moverte más lejos. hero .…" at bounding box center [330, 90] width 146 height 155
type textarea "hero.moveRight(3)"
click at [326, 157] on button "Correr" at bounding box center [324, 157] width 162 height 15
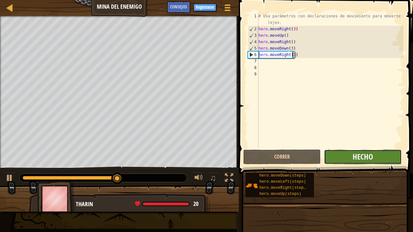
click at [359, 151] on button "Hecho" at bounding box center [362, 157] width 77 height 15
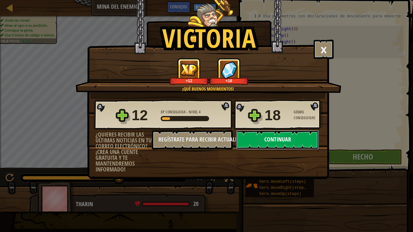
click at [254, 137] on button "Continuar" at bounding box center [277, 139] width 83 height 19
select select "es-ES"
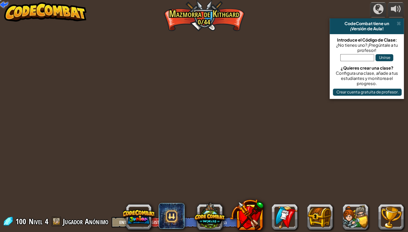
select select "es-ES"
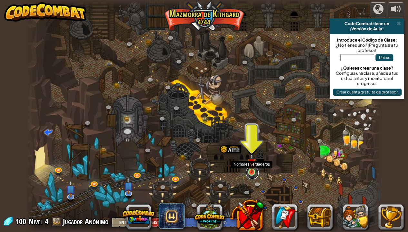
click at [252, 163] on link at bounding box center [252, 173] width 13 height 13
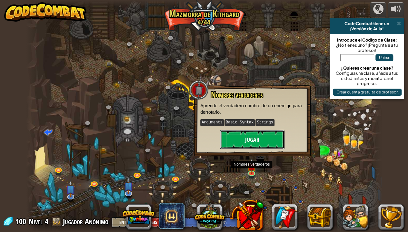
click at [251, 140] on button "Jugar" at bounding box center [252, 139] width 65 height 19
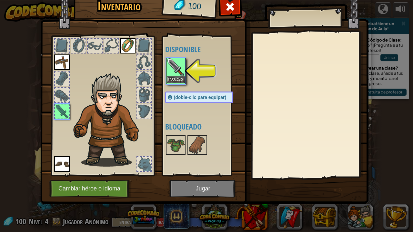
click at [181, 68] on img at bounding box center [176, 67] width 18 height 18
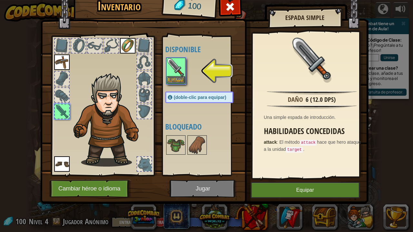
click at [179, 75] on img at bounding box center [176, 67] width 18 height 18
click at [286, 163] on button "Equipar" at bounding box center [305, 190] width 109 height 16
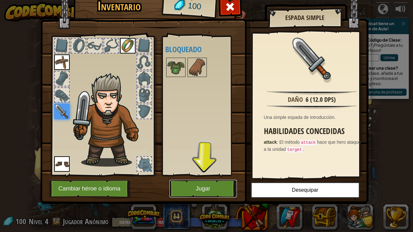
click at [215, 163] on button "Jugar" at bounding box center [202, 189] width 67 height 18
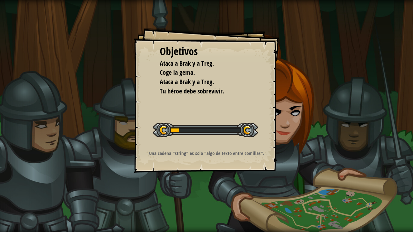
click at [210, 163] on div "Objetivos Ataca a Brak y a Treg. Coge la gema. Ataca a Brak y a Treg. Tu héroe …" at bounding box center [206, 116] width 413 height 232
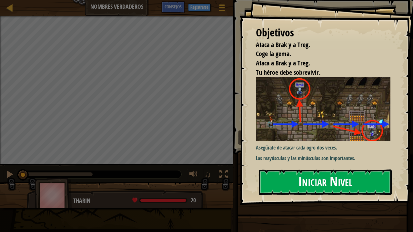
drag, startPoint x: 295, startPoint y: 186, endPoint x: 291, endPoint y: 186, distance: 3.5
click at [295, 163] on button "Iniciar Nivel" at bounding box center [325, 182] width 133 height 25
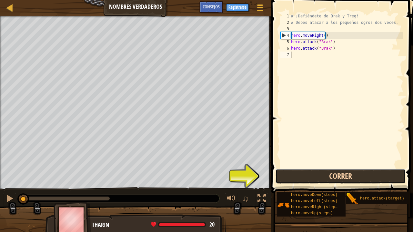
click at [281, 163] on button "Correr" at bounding box center [341, 176] width 130 height 15
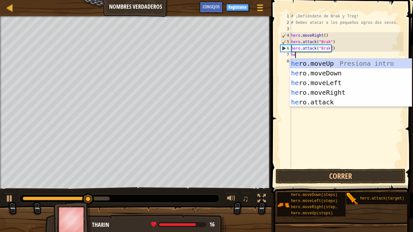
scroll to position [3, 0]
type textarea "hero"
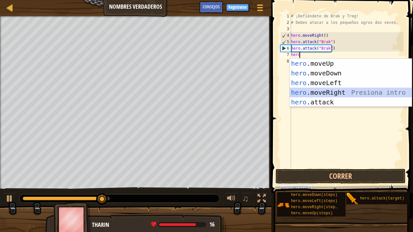
drag, startPoint x: 332, startPoint y: 92, endPoint x: 319, endPoint y: 135, distance: 45.0
click at [330, 90] on div "hero .moveUp Presiona intro hero .moveDown Presiona intro hero .moveLeft Presio…" at bounding box center [351, 93] width 122 height 68
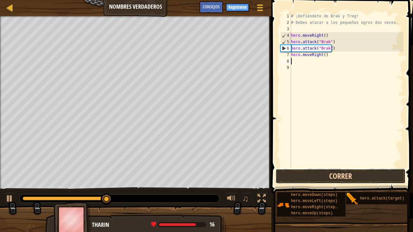
click at [315, 163] on button "Correr" at bounding box center [341, 176] width 130 height 15
